Goal: Obtain resource: Download file/media

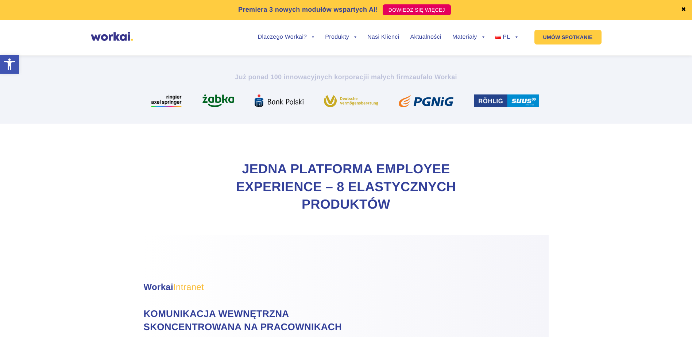
scroll to position [255, 0]
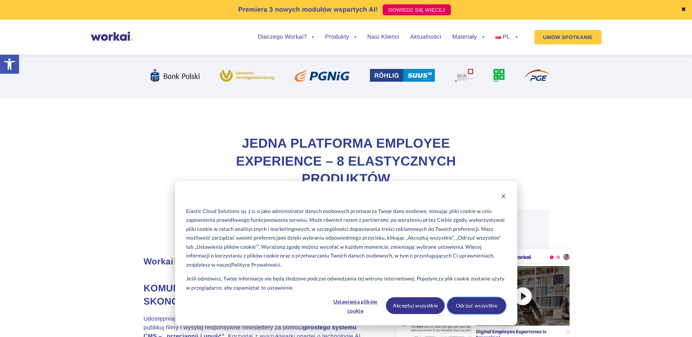
click at [470, 307] on button "Odrzuć wszystkie" at bounding box center [476, 305] width 59 height 17
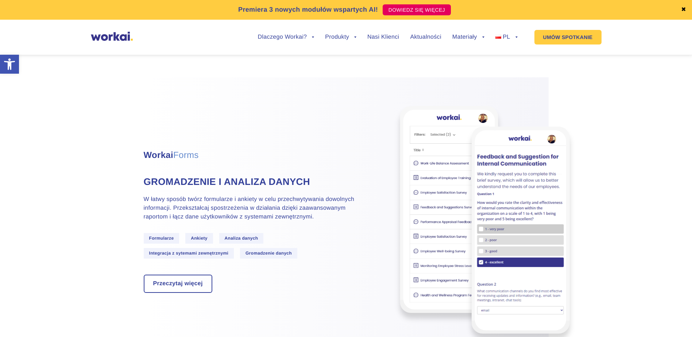
scroll to position [1495, 0]
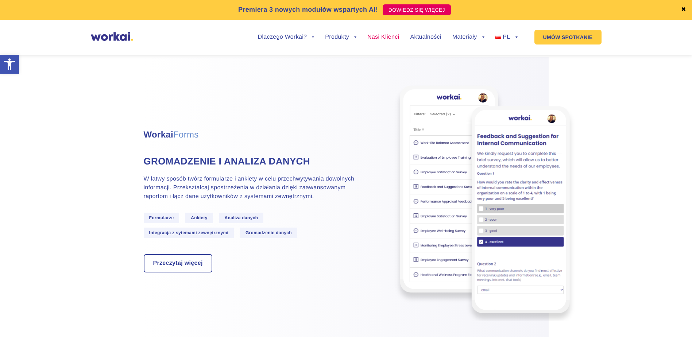
click at [385, 38] on link "Nasi Klienci" at bounding box center [383, 37] width 32 height 6
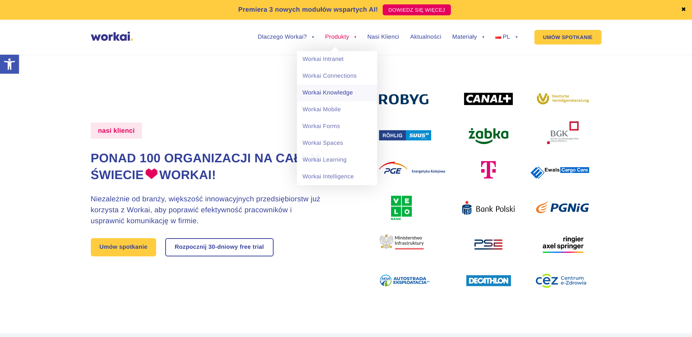
click at [339, 97] on link "Workai Knowledge" at bounding box center [337, 93] width 80 height 17
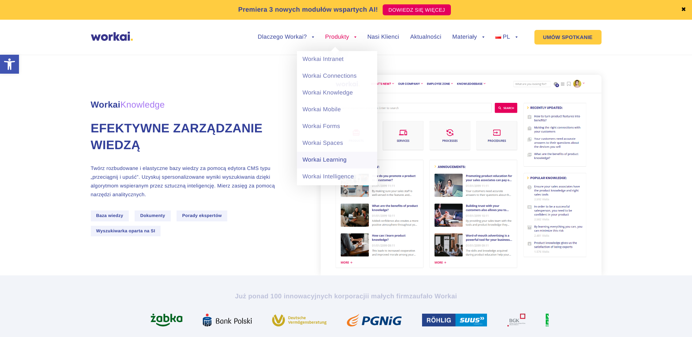
click at [348, 158] on link "Workai Learning" at bounding box center [337, 160] width 80 height 17
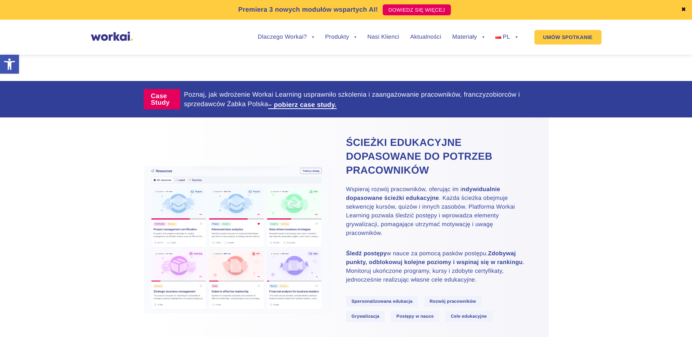
scroll to position [401, 0]
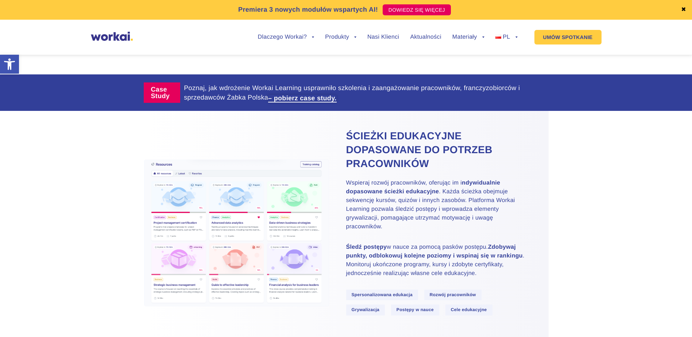
click at [307, 100] on link "– pobierz case study." at bounding box center [302, 98] width 68 height 7
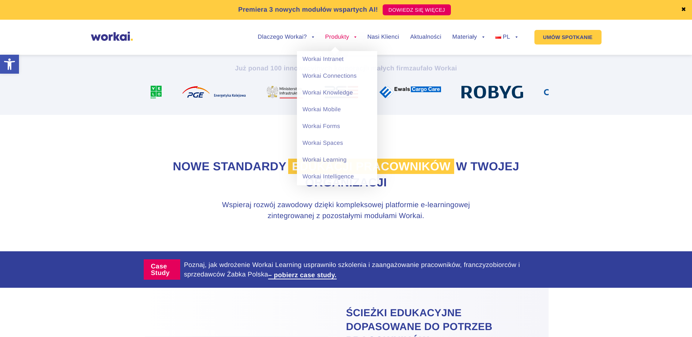
scroll to position [219, 0]
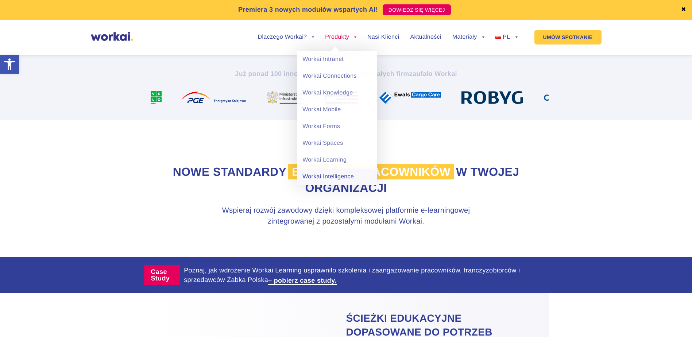
click at [345, 176] on link "Workai Intelligence" at bounding box center [337, 176] width 80 height 17
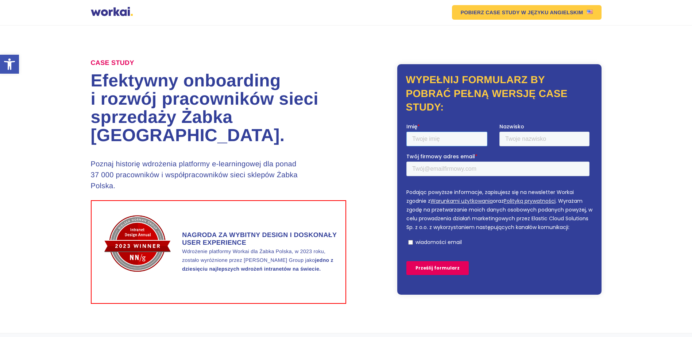
click at [438, 137] on input "Imię *" at bounding box center [446, 138] width 81 height 15
type input "Malgorzata"
type input "Kaczmarek"
type input "malgorzata.kaczmarek@doctorate.put.poznan.pl"
click at [413, 242] on label "wiadomości email" at bounding box center [498, 241] width 181 height 7
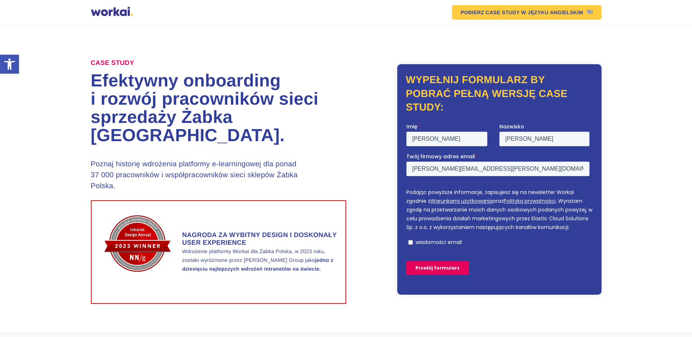
click at [412, 242] on input "wiadomości email" at bounding box center [410, 242] width 5 height 5
checkbox input "true"
click at [432, 271] on input "Prześlij formularz" at bounding box center [437, 268] width 62 height 14
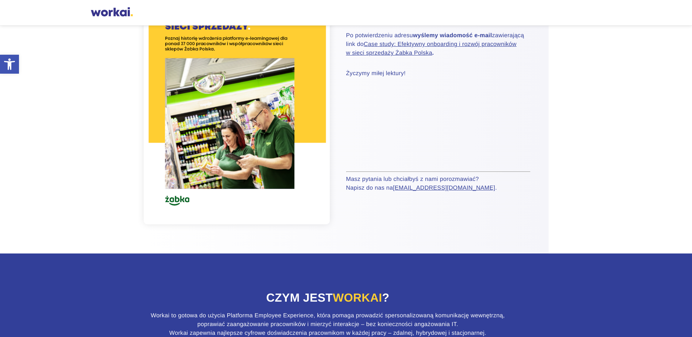
scroll to position [109, 0]
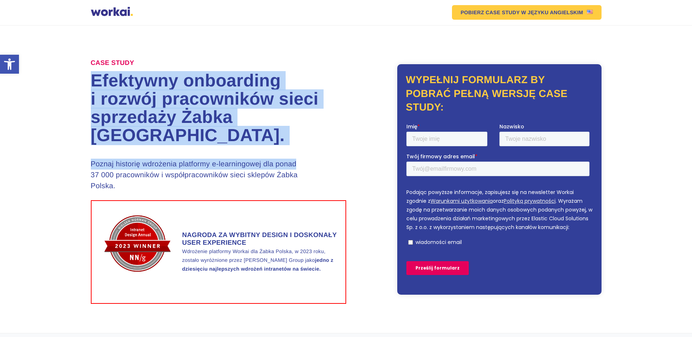
drag, startPoint x: 99, startPoint y: 79, endPoint x: 307, endPoint y: 164, distance: 224.9
click at [307, 164] on div "CASE STUDY Efektywny onboarding i rozwój pracowników sieci sprzedaży Żabka Pols…" at bounding box center [218, 179] width 255 height 249
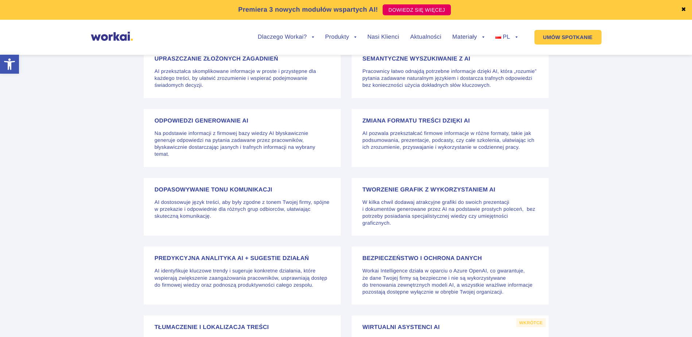
scroll to position [1860, 0]
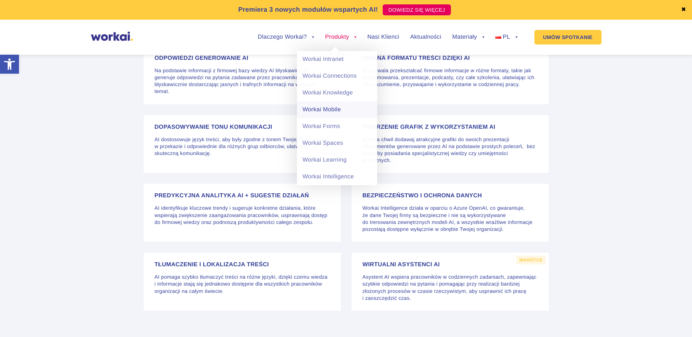
click at [343, 109] on link "Workai Mobile" at bounding box center [337, 109] width 80 height 17
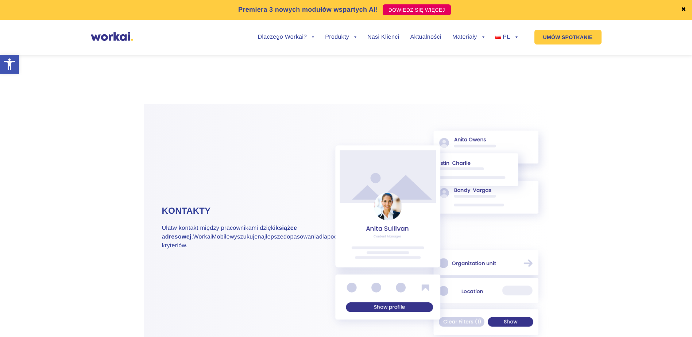
scroll to position [1531, 0]
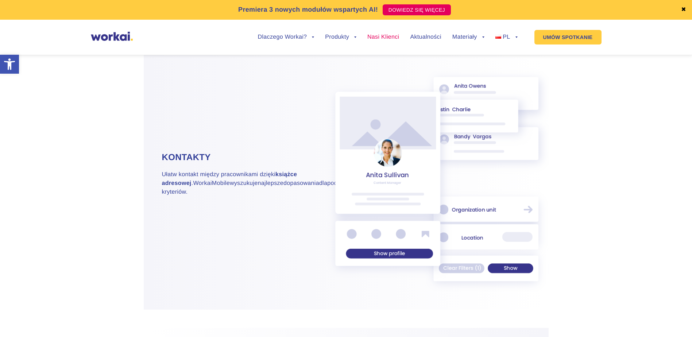
click at [378, 37] on link "Nasi Klienci" at bounding box center [383, 37] width 32 height 6
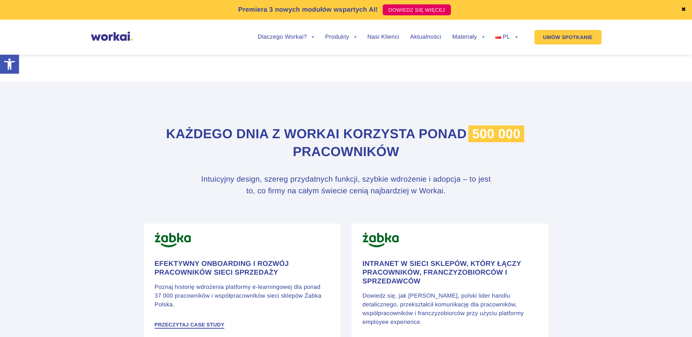
scroll to position [255, 0]
